Goal: Check status

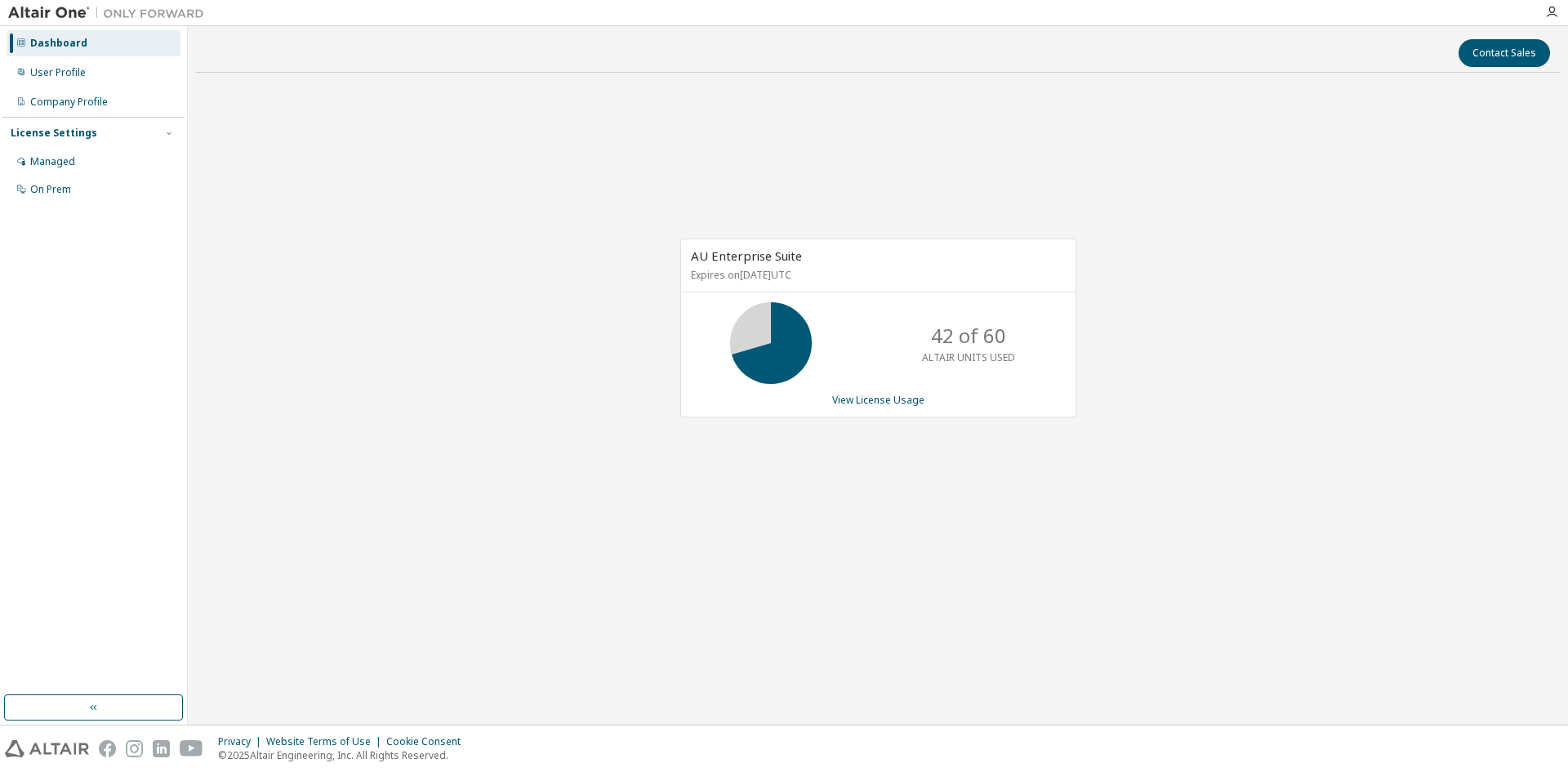
click at [904, 337] on div "42 of 60 ALTAIR UNITS USED" at bounding box center [968, 342] width 131 height 81
drag, startPoint x: 933, startPoint y: 339, endPoint x: 1007, endPoint y: 334, distance: 74.2
click at [1007, 334] on div "42 of 60 ALTAIR UNITS USED" at bounding box center [968, 342] width 131 height 81
click at [1092, 310] on div "AU Enterprise Suite Expires on [DATE] UTC 42 of 60 ALTAIR UNITS USED View Licen…" at bounding box center [878, 337] width 1364 height 502
click at [957, 349] on p "42 of 60" at bounding box center [968, 336] width 75 height 27
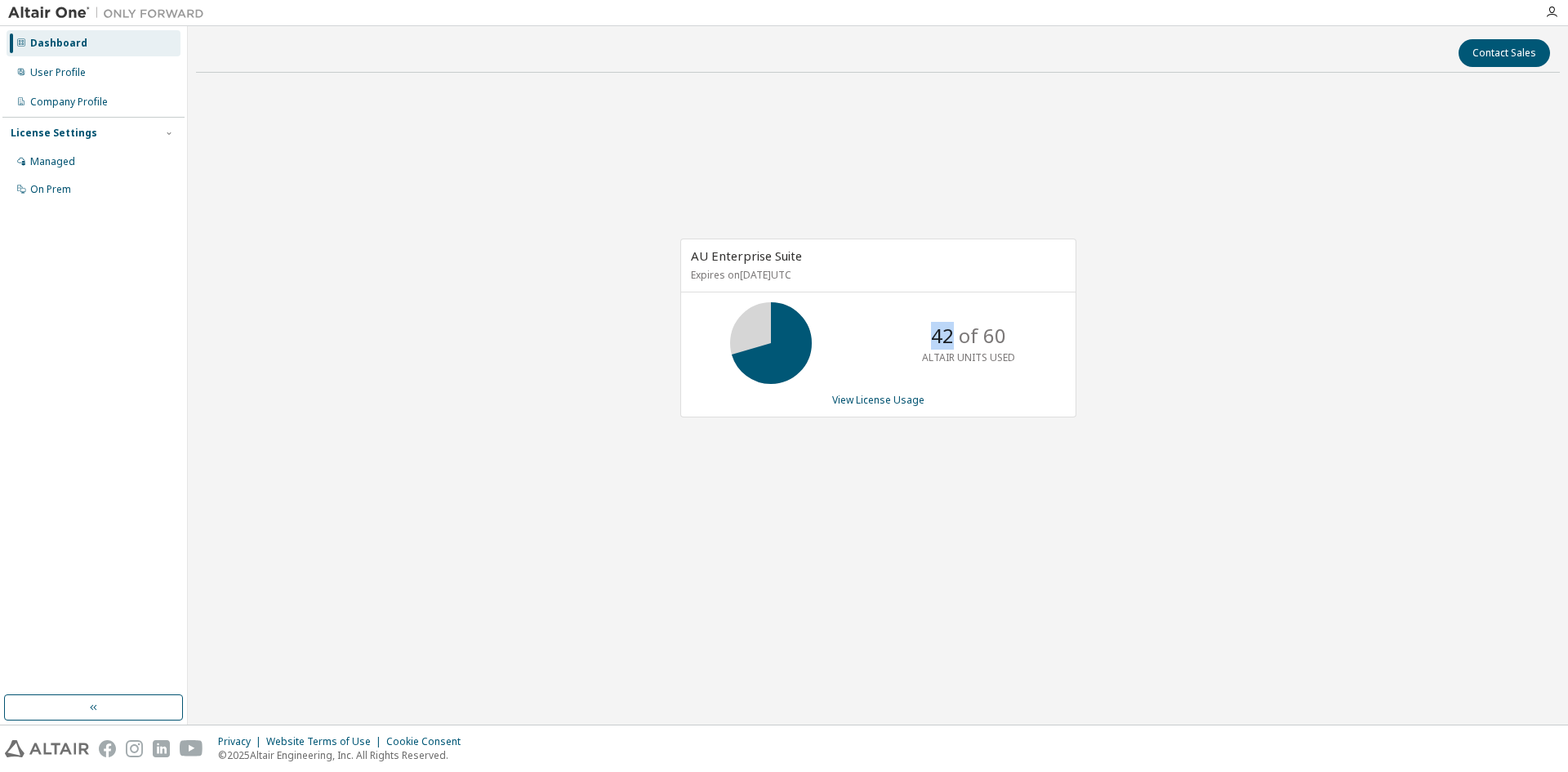
drag, startPoint x: 954, startPoint y: 337, endPoint x: 933, endPoint y: 339, distance: 21.1
click at [933, 339] on p "42 of 60" at bounding box center [968, 336] width 75 height 27
click at [1198, 412] on div "AU Enterprise Suite Expires on [DATE] UTC 42 of 60 ALTAIR UNITS USED View Licen…" at bounding box center [878, 337] width 1364 height 502
